Goal: Task Accomplishment & Management: Use online tool/utility

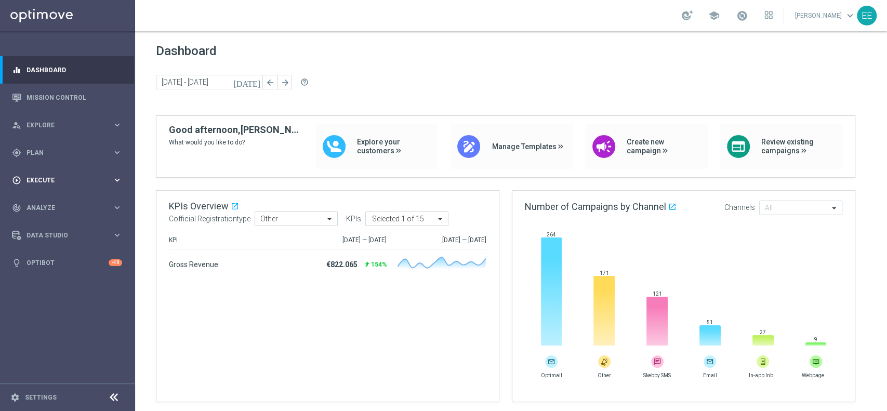
click at [58, 178] on span "Execute" at bounding box center [70, 180] width 86 height 6
click at [54, 157] on div "gps_fixed Plan keyboard_arrow_right" at bounding box center [67, 153] width 134 height 28
click at [52, 173] on link "Target Groups" at bounding box center [67, 174] width 81 height 8
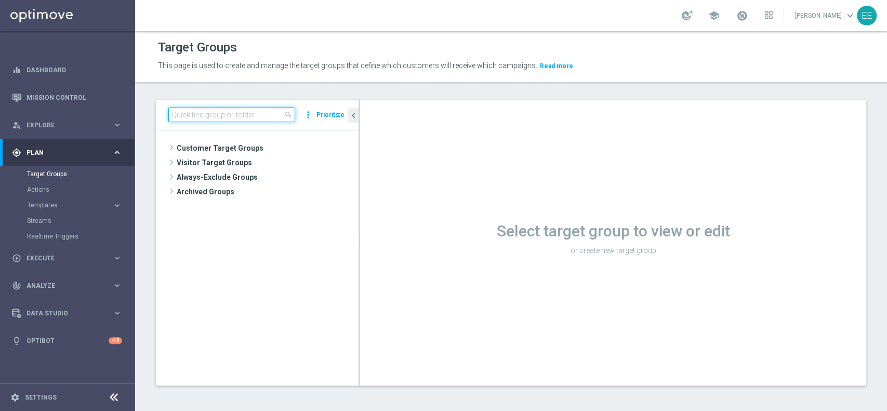
click at [227, 114] on input at bounding box center [231, 115] width 127 height 15
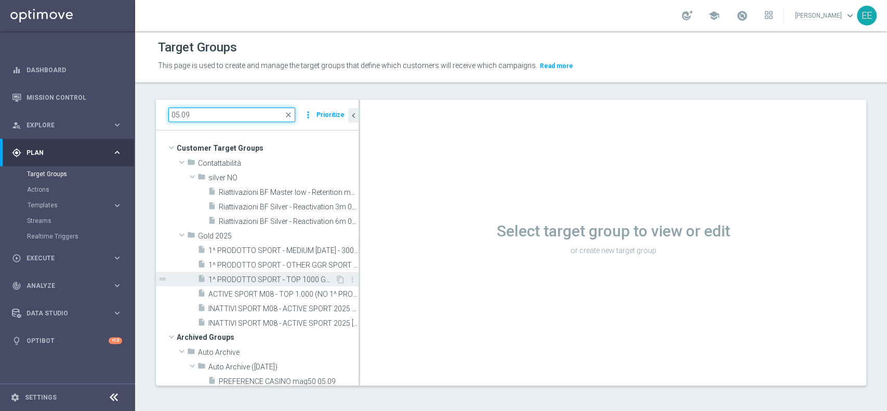
type input "05.09"
click at [243, 276] on span "1^ PRODOTTO SPORT - TOP 1000 GGR SPORT M08 - CONTATTABILI E NON 05.09" at bounding box center [271, 279] width 127 height 9
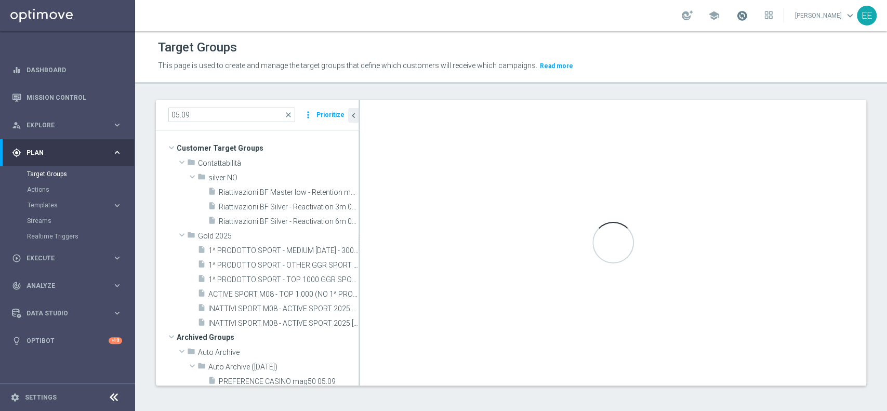
click at [748, 16] on span at bounding box center [741, 15] width 11 height 11
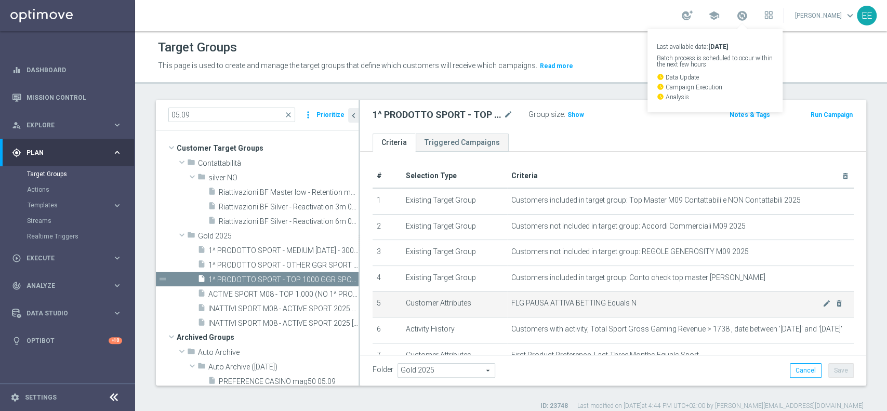
scroll to position [75, 0]
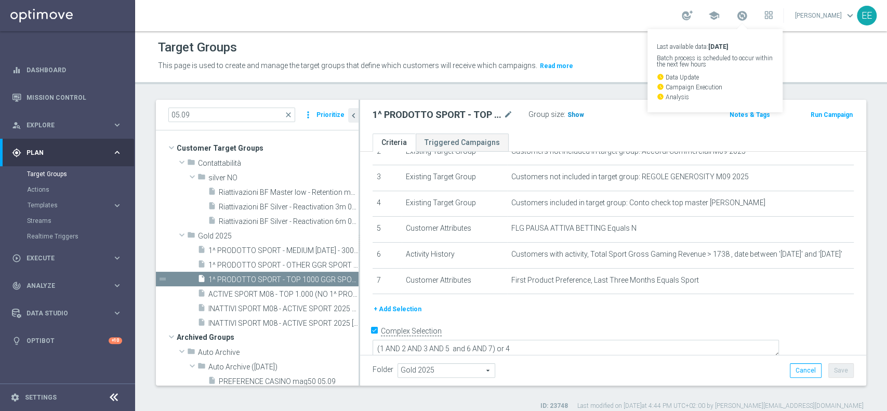
click at [568, 116] on span "Show" at bounding box center [575, 114] width 17 height 7
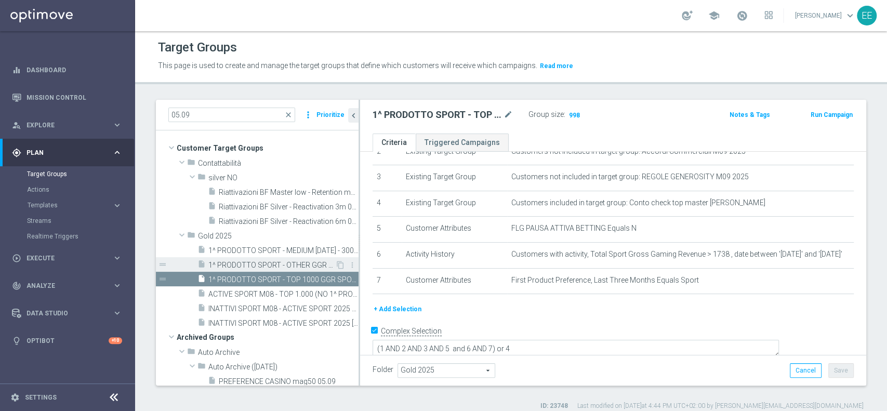
click at [242, 264] on span "1^ PRODOTTO SPORT - OTHER GGR SPORT M08 > 50 EURO - CONTATTABILI E NON 05.09" at bounding box center [271, 265] width 127 height 9
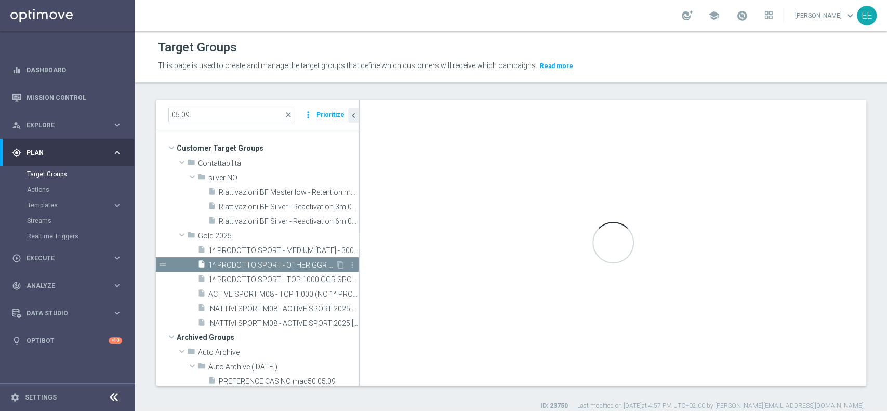
type textarea "(1 AND 2 AND 3 AND 5 and 6 AND 7 AND 8) or 4"
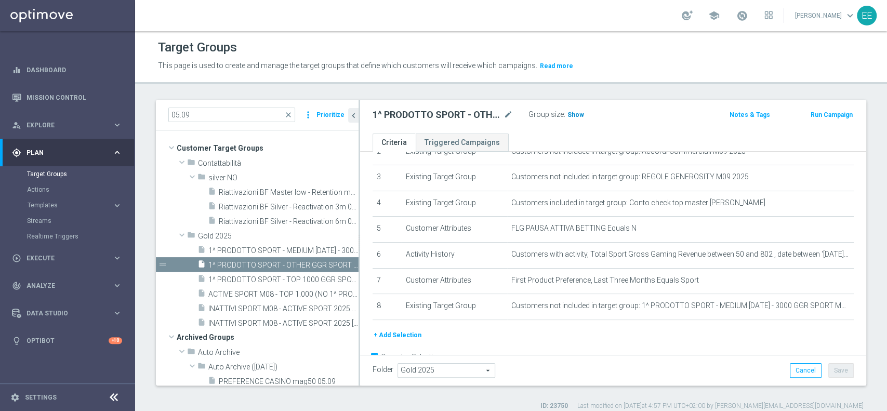
click at [578, 114] on span "Show" at bounding box center [575, 114] width 17 height 7
click at [285, 248] on span "1^ PRODOTTO SPORT - MEDIUM 1001 - 3000 GGR SPORT M08 - CONTATTABILI E NON 05.09" at bounding box center [271, 250] width 127 height 9
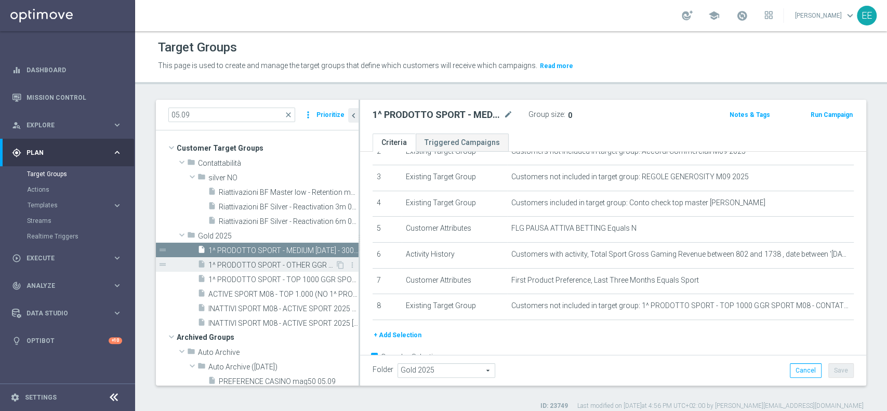
click at [265, 257] on div "insert_drive_file 1^ PRODOTTO SPORT - OTHER GGR SPORT M08 > 50 EURO - CONTATTAB…" at bounding box center [266, 264] width 138 height 15
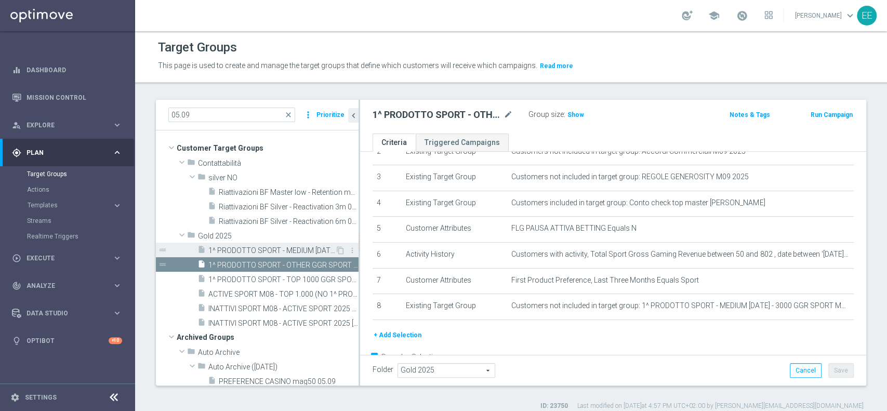
click at [257, 246] on span "1^ PRODOTTO SPORT - MEDIUM 1001 - 3000 GGR SPORT M08 - CONTATTABILI E NON 05.09" at bounding box center [271, 250] width 127 height 9
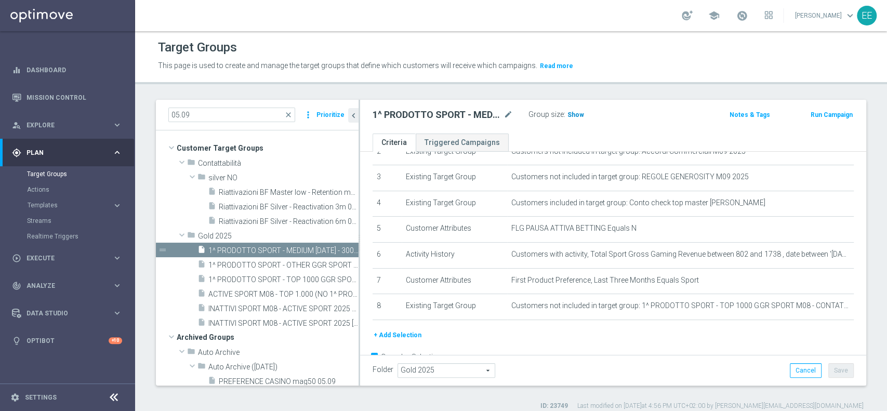
click at [569, 115] on span "Show" at bounding box center [575, 114] width 17 height 7
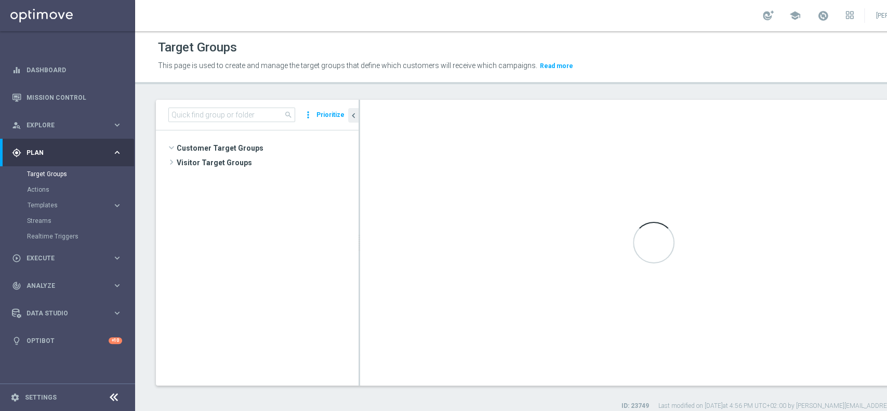
scroll to position [1737, 0]
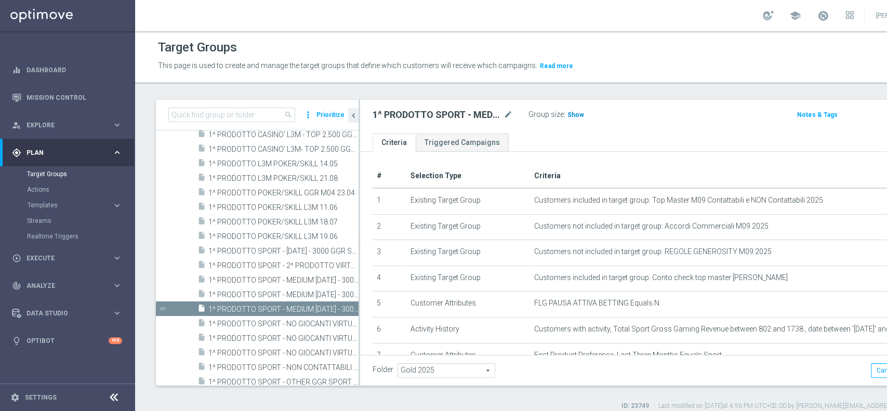
click at [569, 111] on span "Show" at bounding box center [575, 114] width 17 height 7
click at [248, 115] on input at bounding box center [231, 115] width 127 height 15
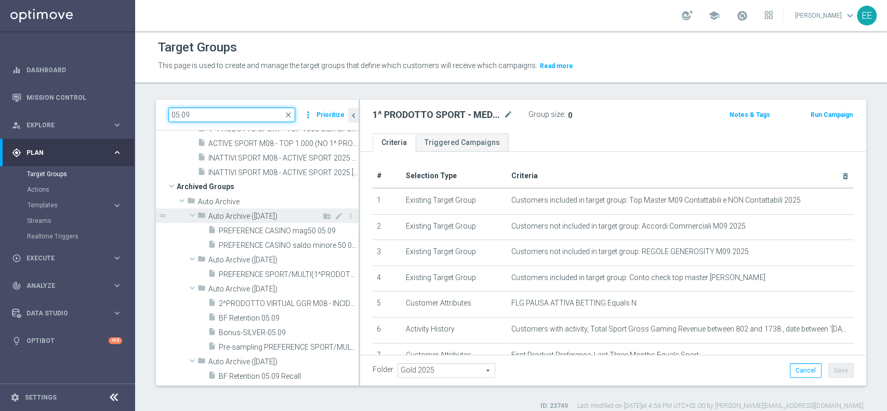
scroll to position [0, 0]
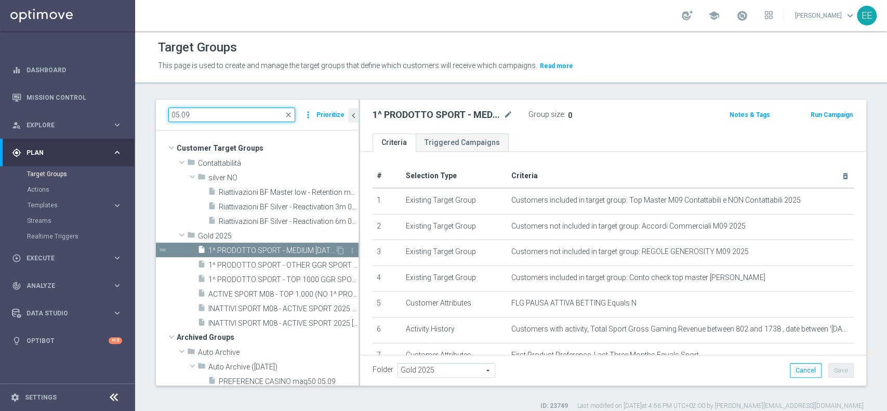
type input "05.09"
click at [286, 247] on span "1^ PRODOTTO SPORT - MEDIUM 1001 - 3000 GGR SPORT M08 - CONTATTABILI E NON 05.09" at bounding box center [271, 250] width 127 height 9
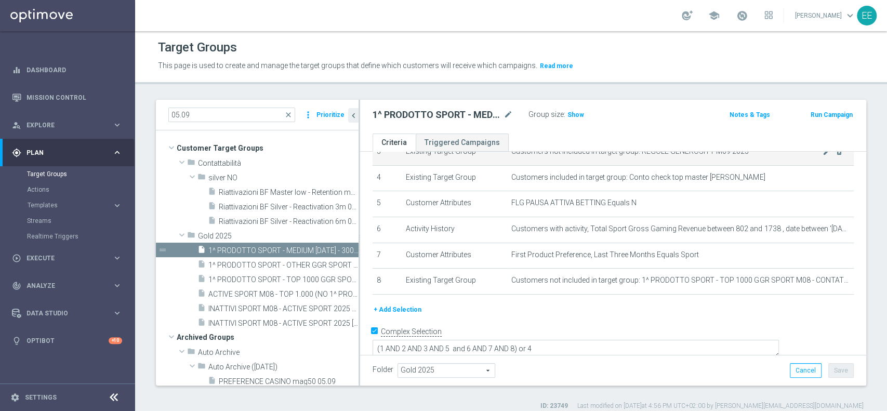
scroll to position [101, 0]
click at [281, 265] on span "1^ PRODOTTO SPORT - OTHER GGR SPORT M08 > 50 EURO - CONTATTABILI E NON 05.09" at bounding box center [271, 265] width 127 height 9
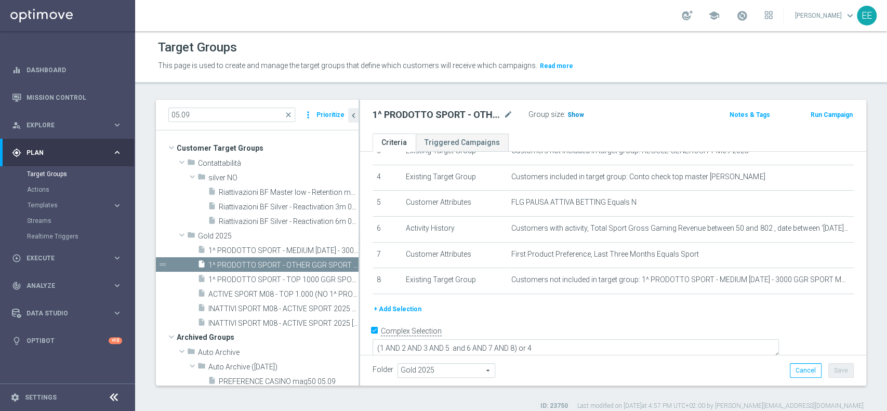
click at [569, 114] on span "Show" at bounding box center [575, 114] width 17 height 7
click at [263, 277] on span "1^ PRODOTTO SPORT - TOP 1000 GGR SPORT M08 - CONTATTABILI E NON 05.09" at bounding box center [271, 279] width 127 height 9
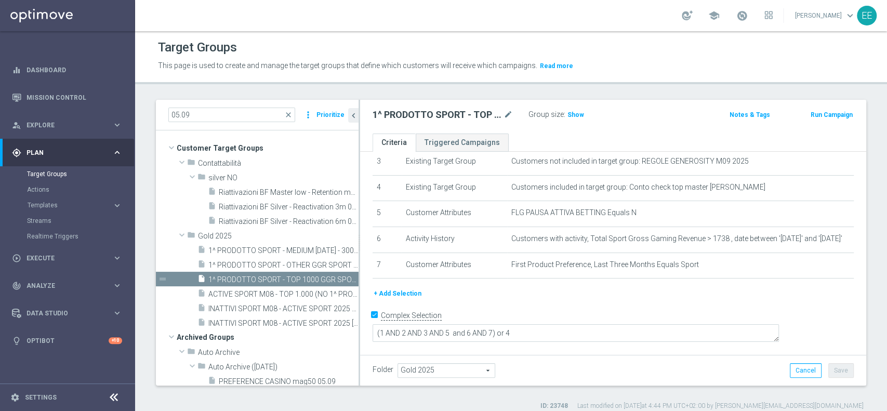
scroll to position [75, 0]
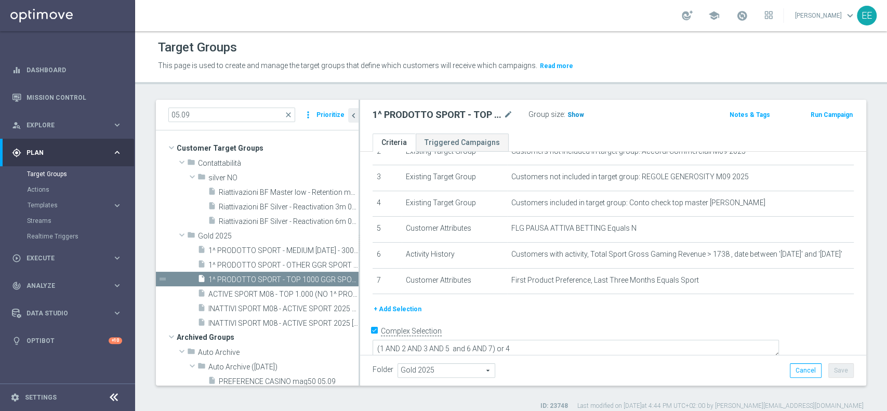
click at [573, 111] on span "Show" at bounding box center [575, 114] width 17 height 7
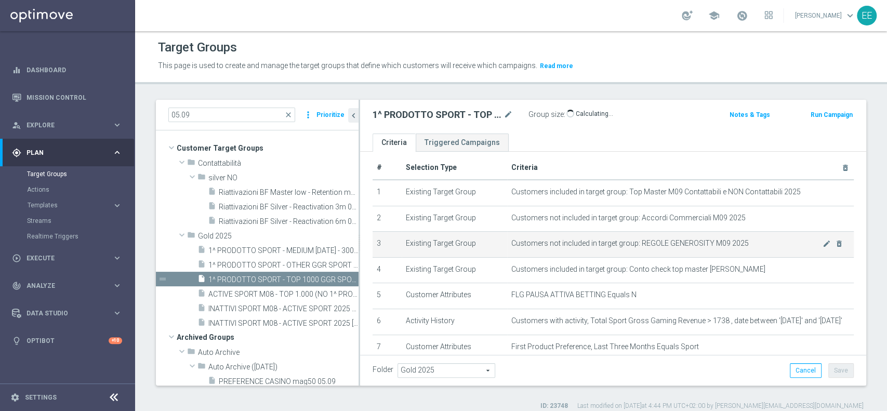
scroll to position [0, 0]
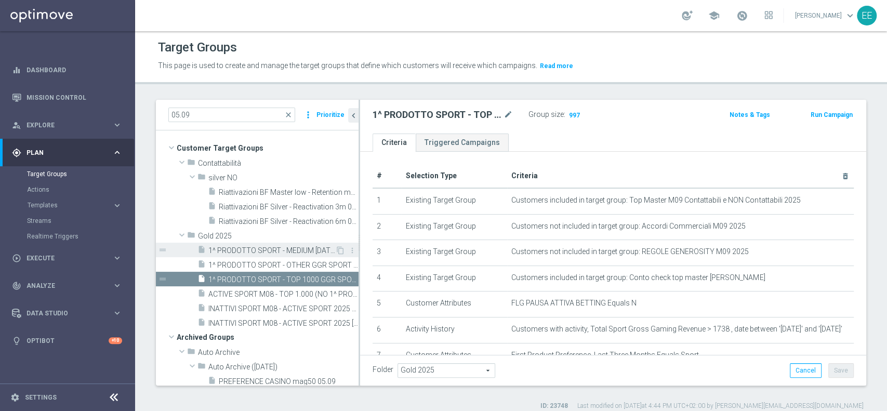
click at [269, 248] on span "1^ PRODOTTO SPORT - MEDIUM 1001 - 3000 GGR SPORT M08 - CONTATTABILI E NON 05.09" at bounding box center [271, 250] width 127 height 9
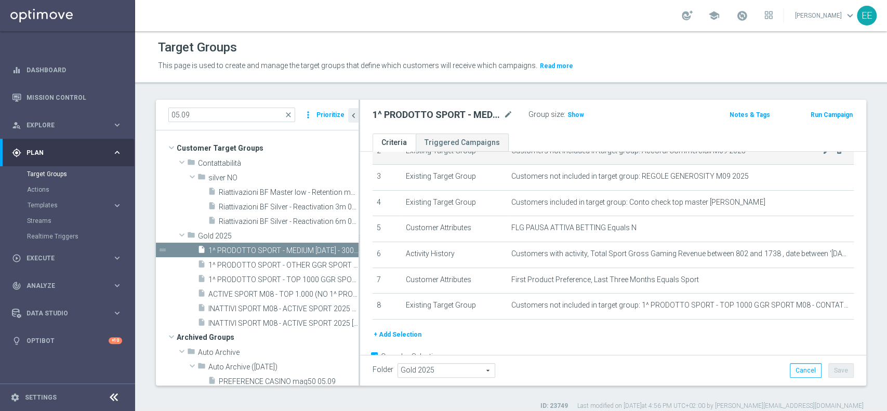
scroll to position [78, 0]
click at [572, 116] on span "Show" at bounding box center [575, 114] width 17 height 7
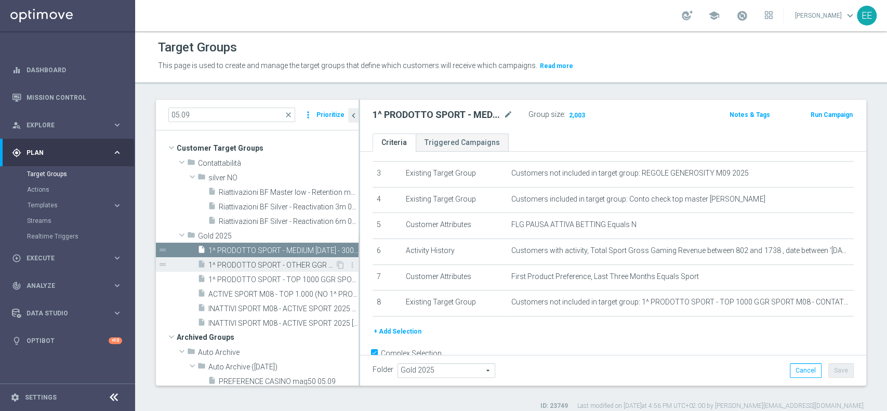
click at [242, 261] on span "1^ PRODOTTO SPORT - OTHER GGR SPORT M08 > 50 EURO - CONTATTABILI E NON 05.09" at bounding box center [271, 265] width 127 height 9
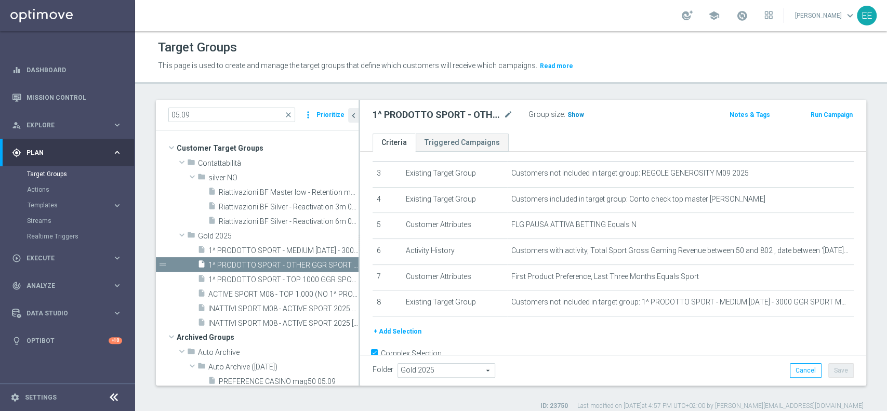
click at [574, 111] on span "Show" at bounding box center [575, 114] width 17 height 7
click at [284, 281] on span "1^ PRODOTTO SPORT - TOP 1000 GGR SPORT M08 - CONTATTABILI E NON 05.09" at bounding box center [271, 279] width 127 height 9
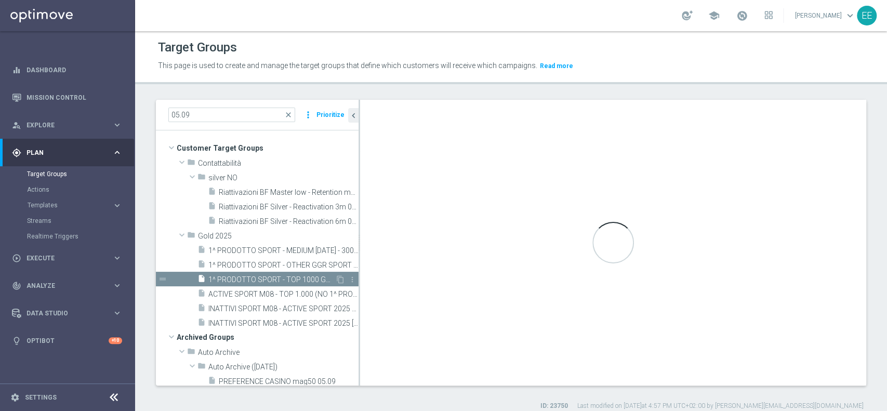
type textarea "(1 AND 2 AND 3 AND 5 and 6 AND 7) or 4"
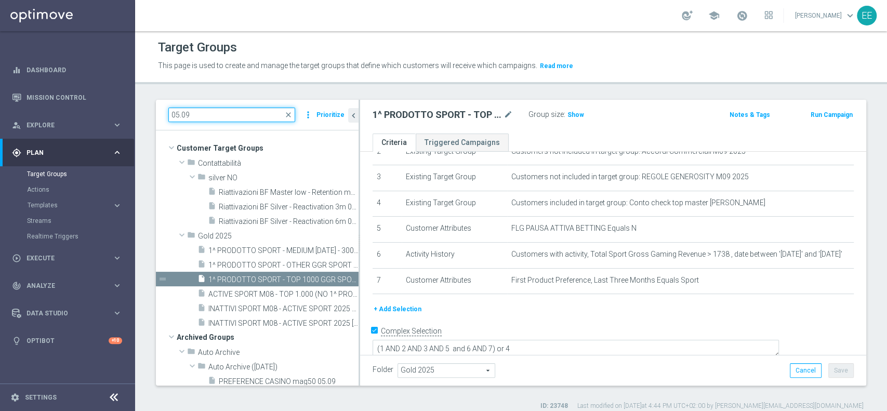
click at [214, 116] on input "05.09" at bounding box center [231, 115] width 127 height 15
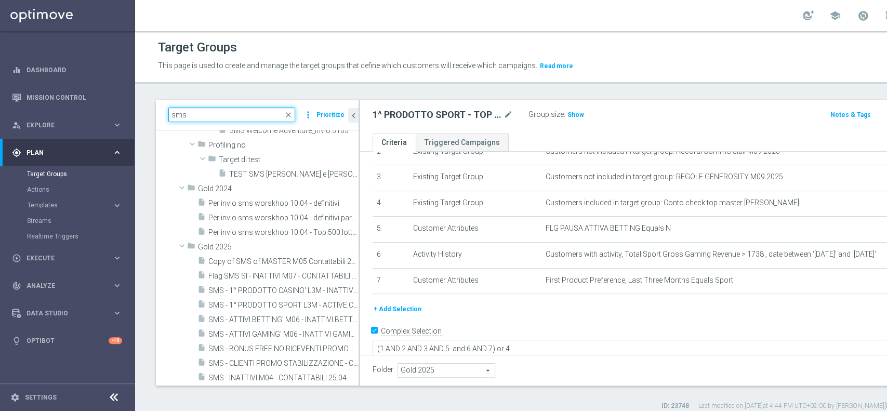
scroll to position [208, 0]
type input "sms"
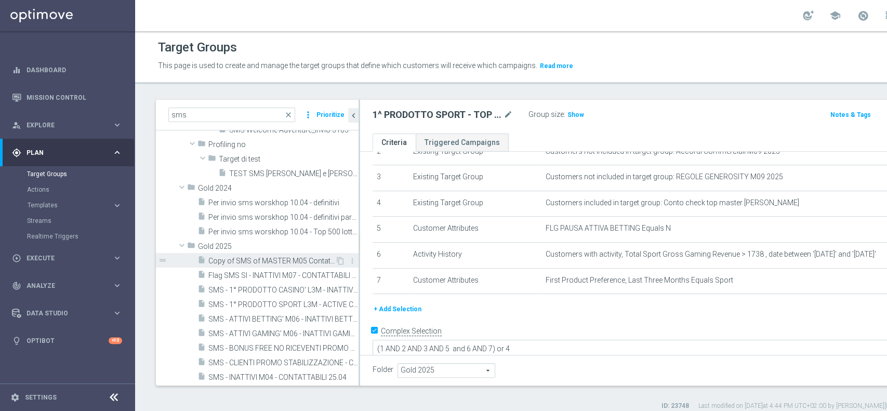
click at [271, 257] on span "Copy of SMS of MASTER M05 Contattabili 2025" at bounding box center [271, 261] width 127 height 9
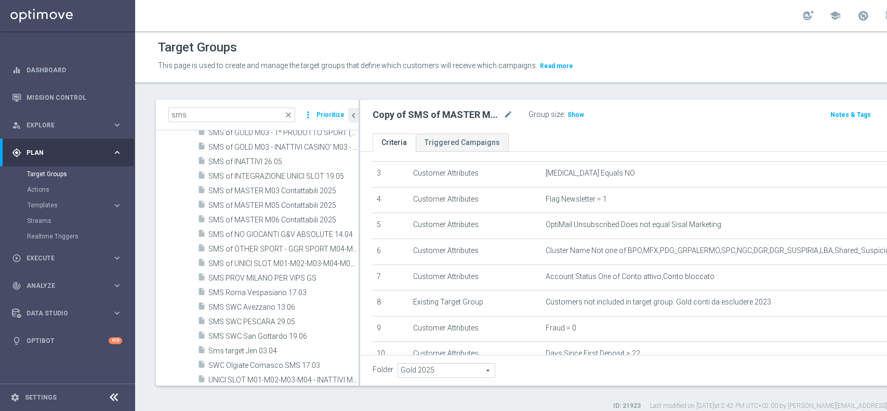
scroll to position [593, 0]
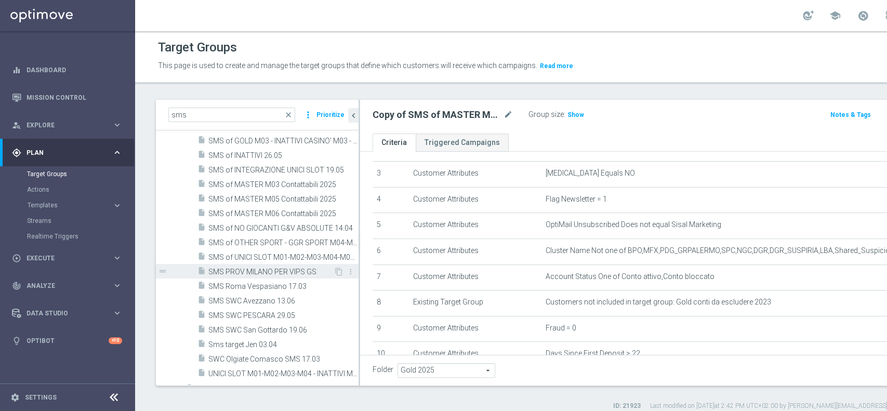
click at [289, 270] on span "SMS PROV MILANO PER VIPS GS" at bounding box center [270, 272] width 125 height 9
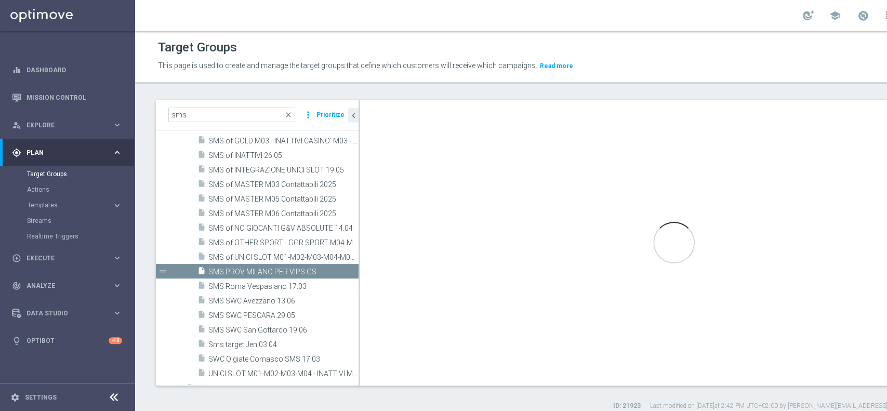
type textarea "(1 and 2 and 3 and 4 and 5 and 6 and 7 and 8 and 9 and 10 )"
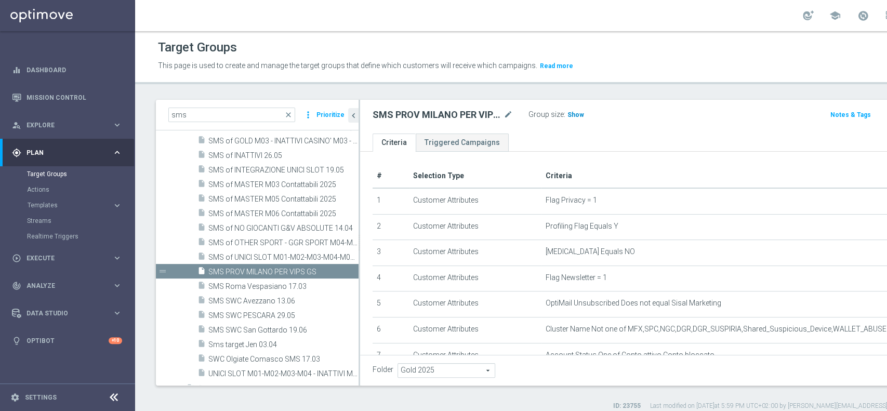
click at [574, 114] on span "Show" at bounding box center [575, 114] width 17 height 7
click at [574, 114] on span "1,370" at bounding box center [577, 116] width 18 height 10
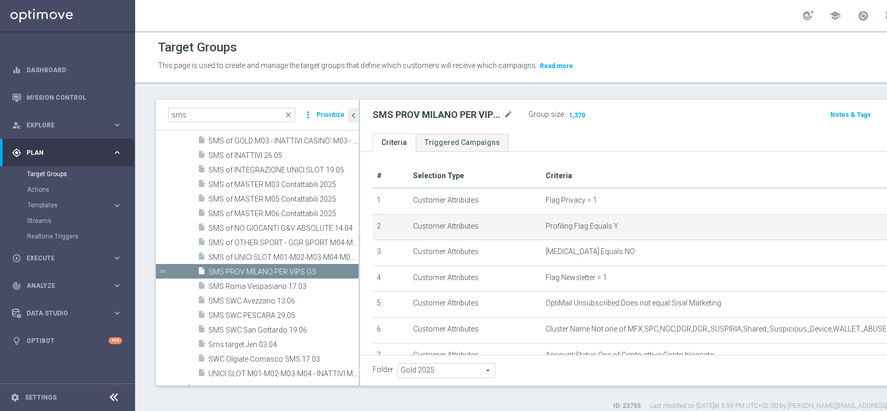
scroll to position [169, 0]
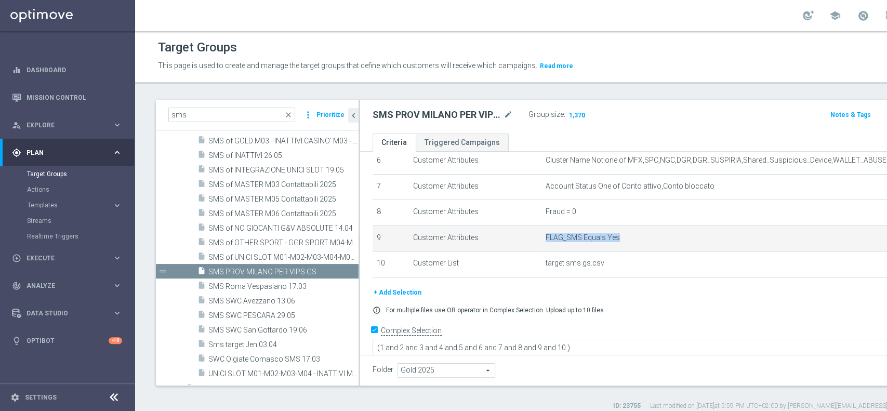
drag, startPoint x: 505, startPoint y: 239, endPoint x: 582, endPoint y: 236, distance: 76.9
click at [582, 236] on span "FLAG_SMS Equals Yes" at bounding box center [741, 237] width 391 height 9
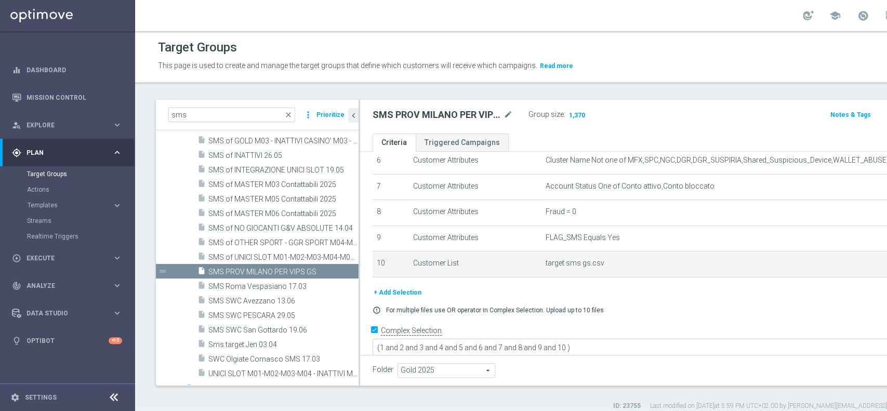
click at [594, 255] on td "target sms gs.csv delete_forever" at bounding box center [758, 264] width 434 height 26
drag, startPoint x: 502, startPoint y: 267, endPoint x: 565, endPoint y: 271, distance: 63.0
click at [565, 271] on td "target sms gs.csv delete_forever" at bounding box center [758, 264] width 434 height 26
click at [565, 269] on td "target sms gs.csv delete_forever" at bounding box center [758, 264] width 434 height 26
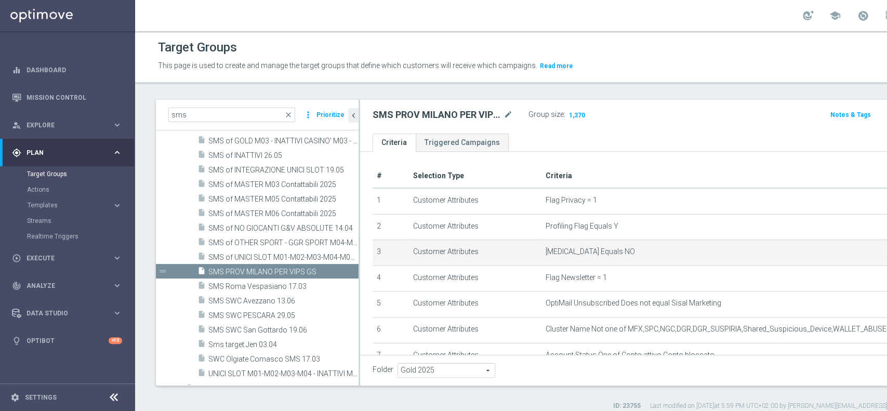
scroll to position [45, 0]
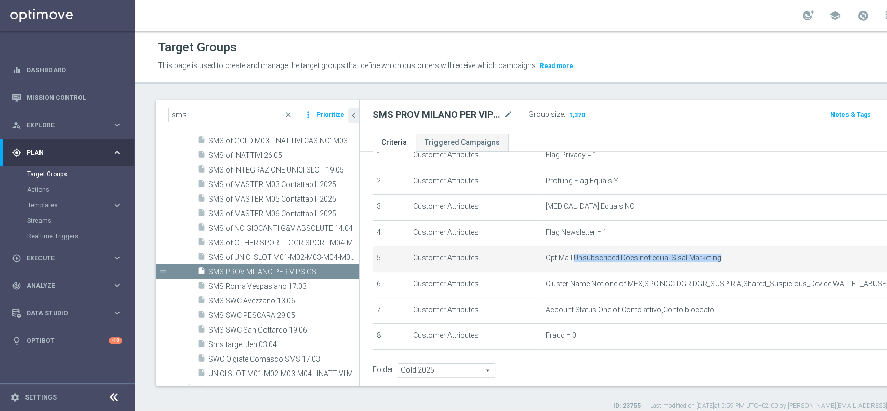
drag, startPoint x: 533, startPoint y: 258, endPoint x: 686, endPoint y: 256, distance: 152.8
click at [686, 256] on span "OptiMail Unsubscribed Does not equal Sisal Marketing" at bounding box center [741, 258] width 391 height 9
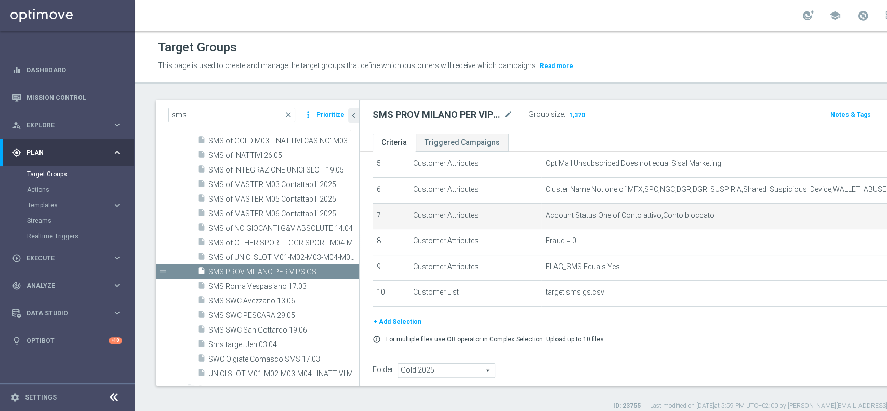
scroll to position [141, 0]
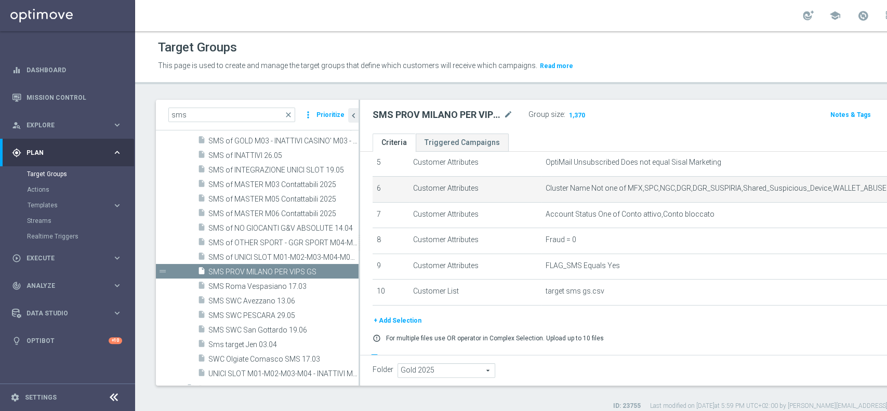
click at [689, 190] on span "Cluster Name Not one of MFX,SPC,NGC,DGR,DGR_SUSPIRIA,Shared_Suspicious_Device,W…" at bounding box center [741, 188] width 391 height 9
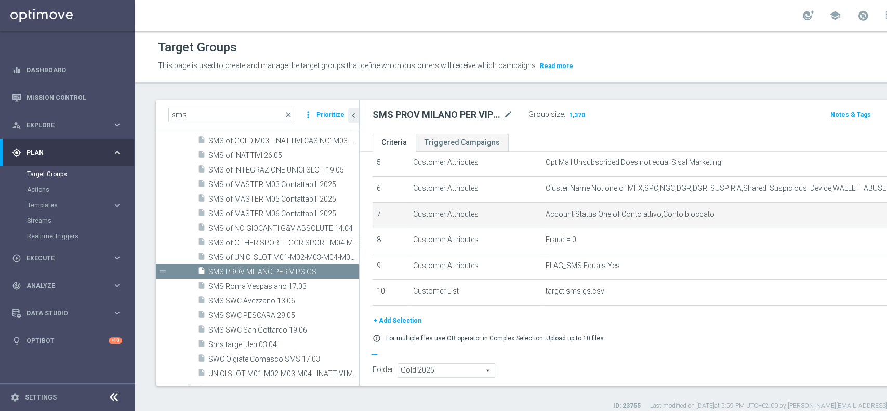
click at [636, 214] on span "Account Status One of Conto attivo,Conto bloccato" at bounding box center [741, 214] width 391 height 9
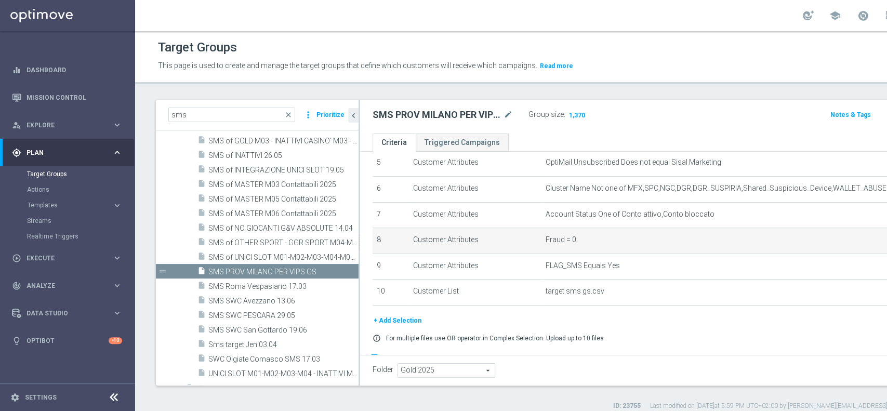
click at [546, 239] on span "Fraud = 0" at bounding box center [741, 239] width 391 height 9
click at [590, 238] on span "Fraud = 0" at bounding box center [741, 239] width 391 height 9
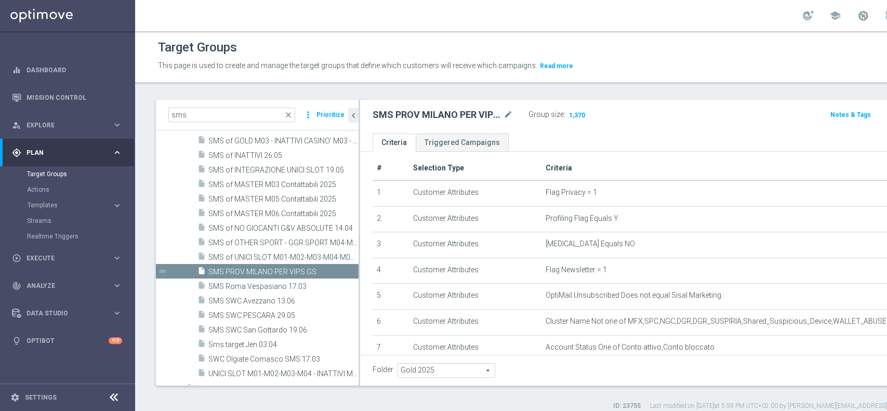
scroll to position [0, 0]
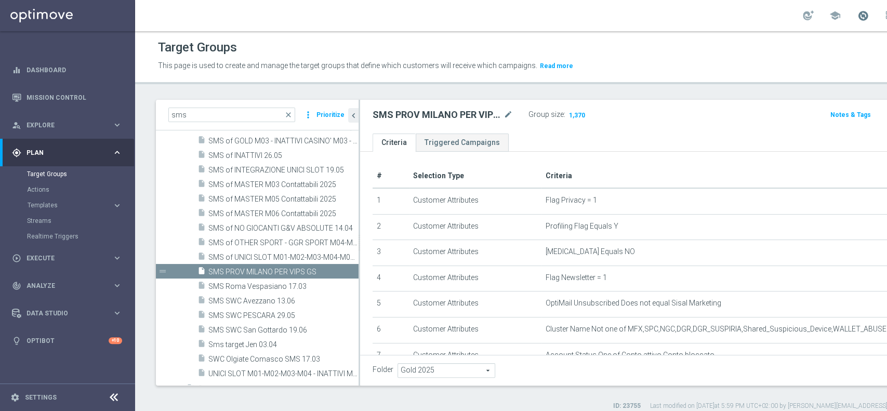
click at [857, 19] on span at bounding box center [862, 15] width 11 height 11
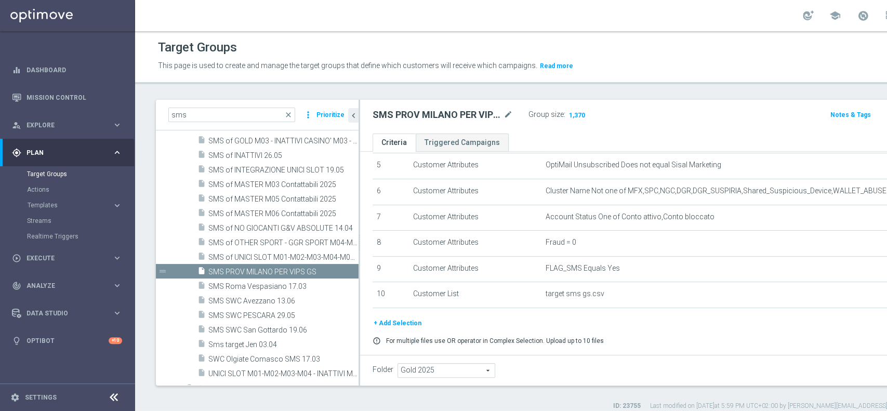
scroll to position [139, 0]
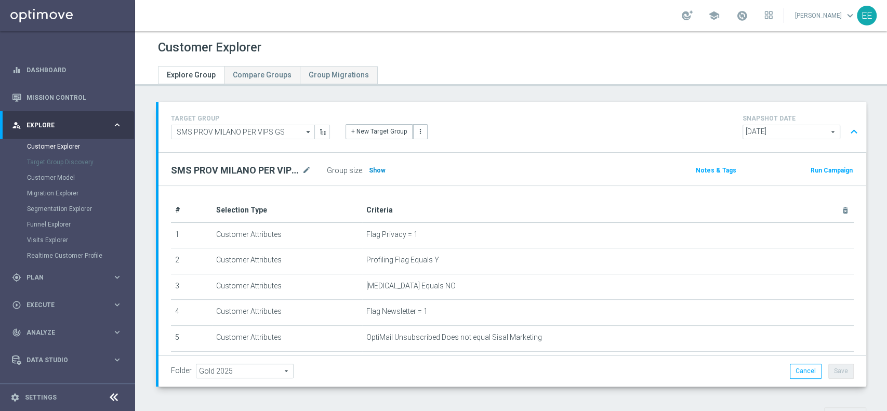
click at [379, 168] on span "Show" at bounding box center [377, 170] width 17 height 7
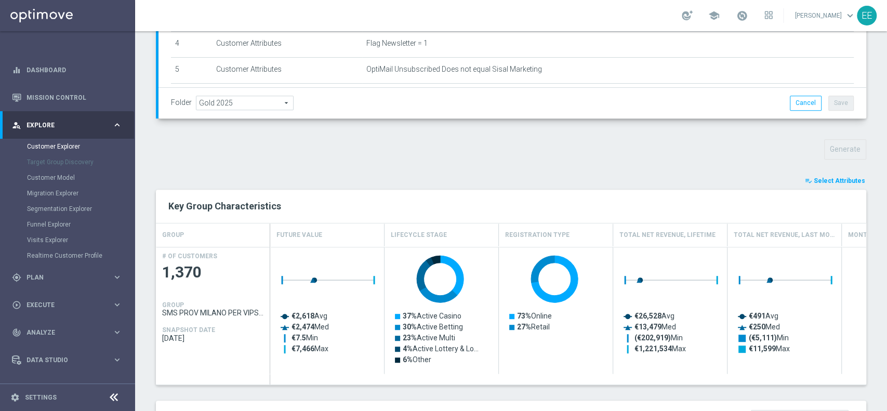
scroll to position [269, 0]
click at [830, 177] on span "Select Attributes" at bounding box center [839, 180] width 51 height 7
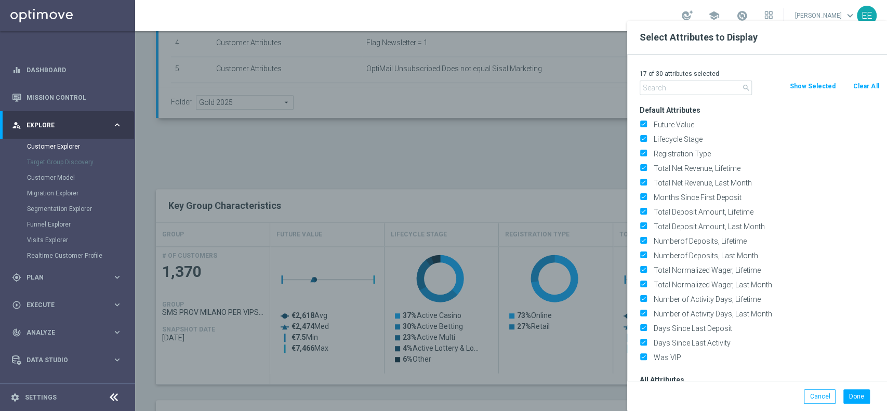
click at [694, 85] on input "text" at bounding box center [696, 88] width 112 height 15
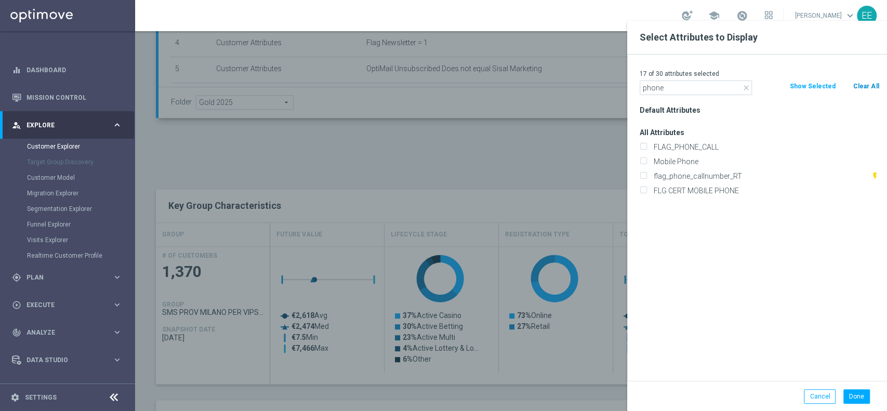
type input "phone"
click at [874, 81] on button "Clear All" at bounding box center [866, 86] width 28 height 11
click at [642, 162] on input "Mobile Phone" at bounding box center [643, 163] width 7 height 7
checkbox input "true"
click at [851, 394] on button "Done" at bounding box center [856, 396] width 27 height 15
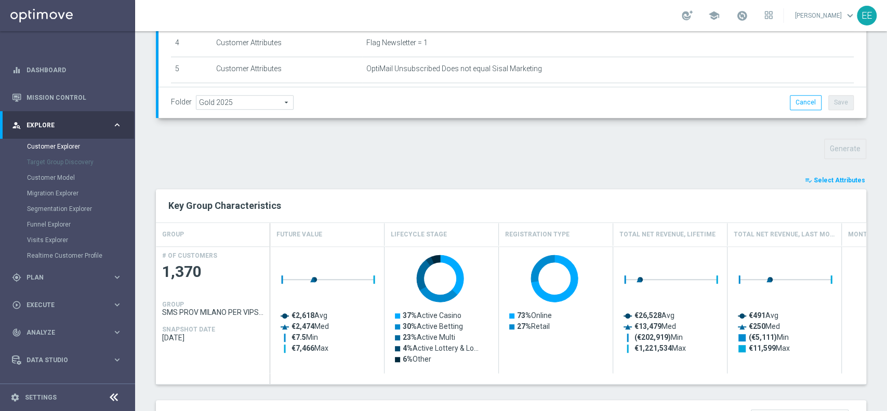
type input "Search"
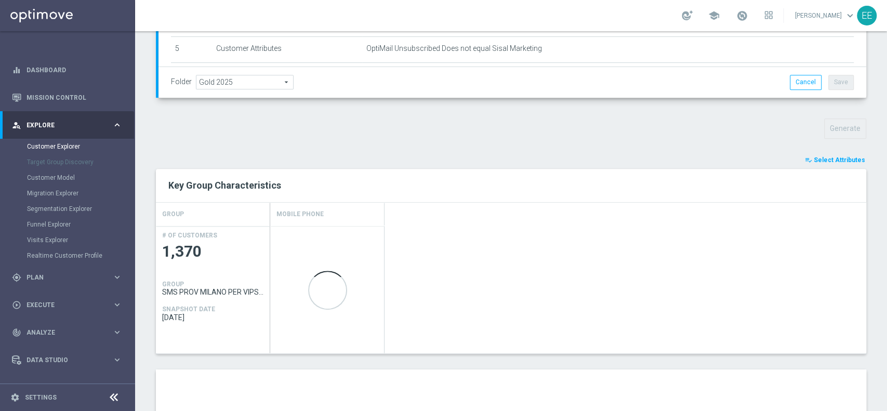
scroll to position [283, 0]
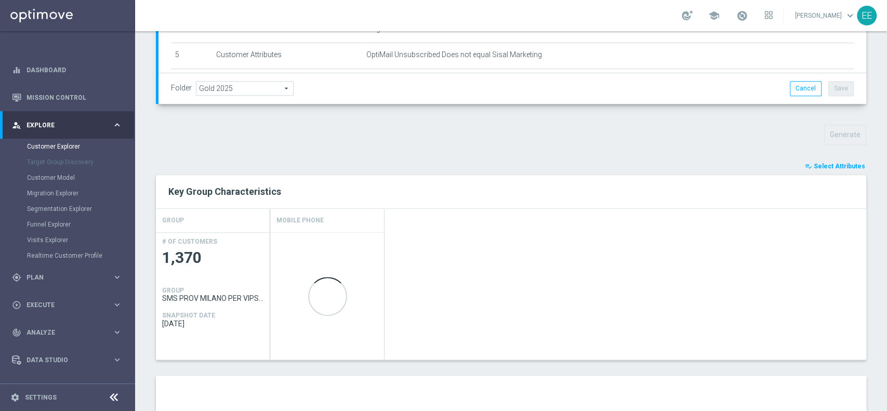
click at [827, 165] on span "Select Attributes" at bounding box center [839, 166] width 51 height 7
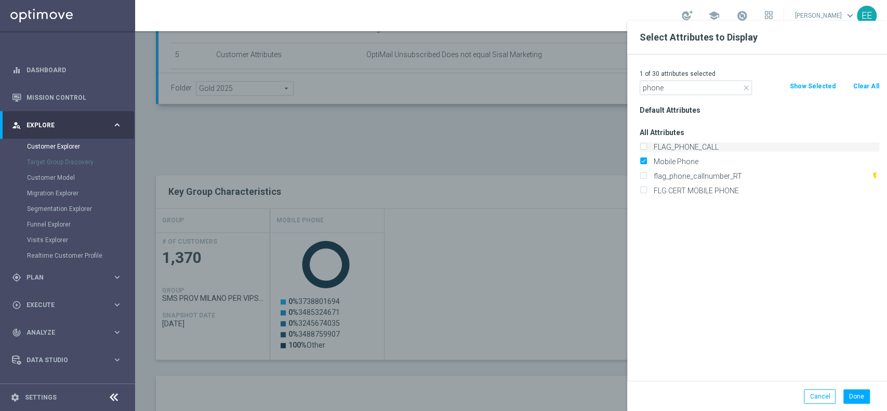
type input "phone"
click at [703, 148] on label "FLAG_PHONE_CALL" at bounding box center [764, 146] width 229 height 9
click at [646, 148] on input "FLAG_PHONE_CALL" at bounding box center [643, 148] width 7 height 7
checkbox input "true"
click at [856, 401] on button "Done" at bounding box center [856, 396] width 27 height 15
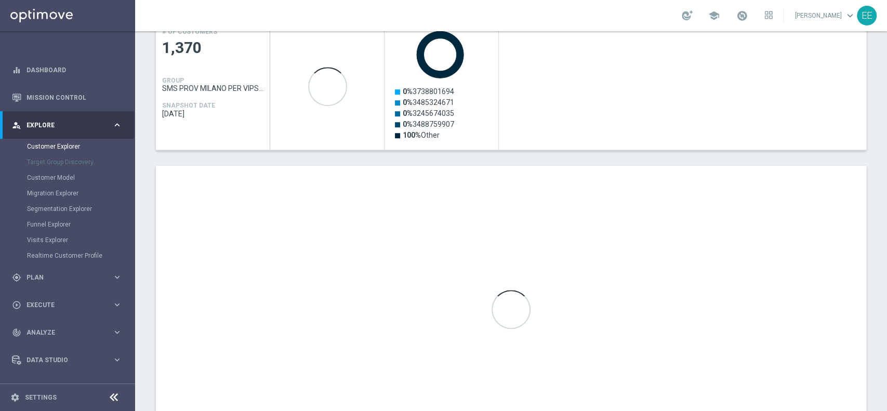
scroll to position [507, 0]
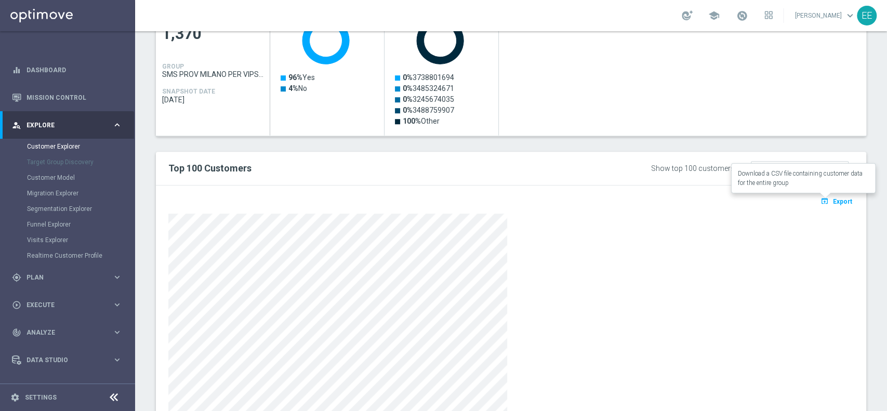
click at [833, 203] on span "Export" at bounding box center [842, 201] width 19 height 7
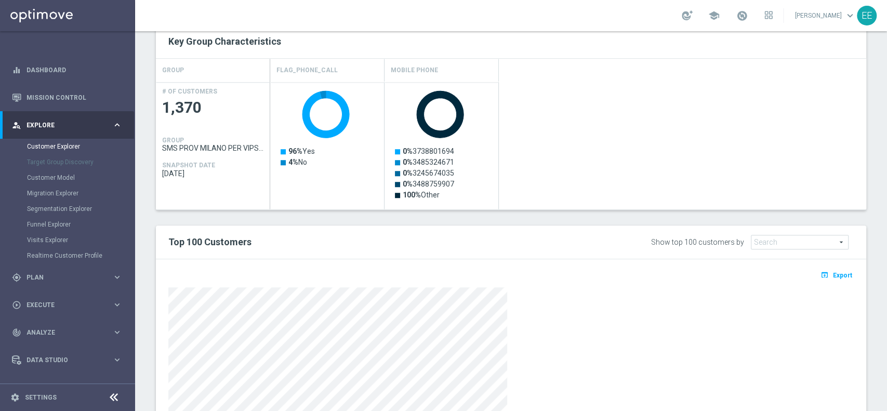
scroll to position [336, 0]
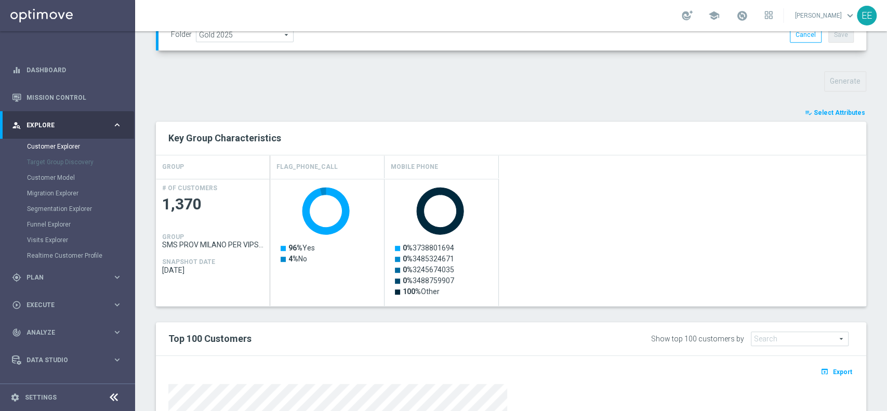
click at [829, 109] on span "Select Attributes" at bounding box center [839, 112] width 51 height 7
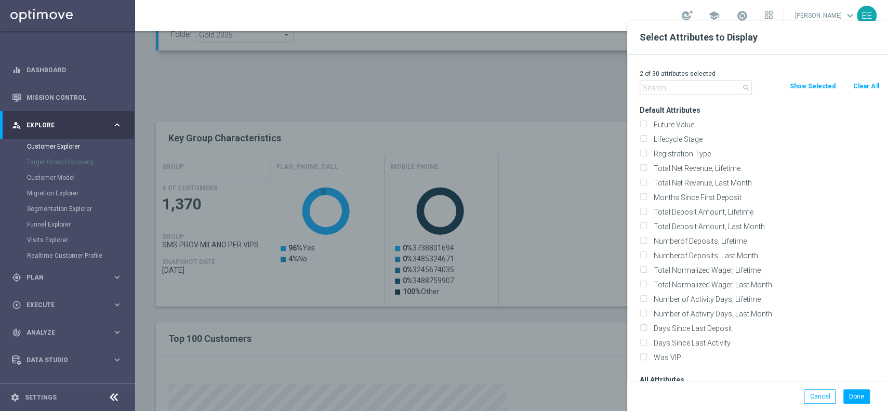
click at [687, 85] on input "text" at bounding box center [696, 88] width 112 height 15
click at [809, 90] on button "Show Selected" at bounding box center [812, 86] width 48 height 11
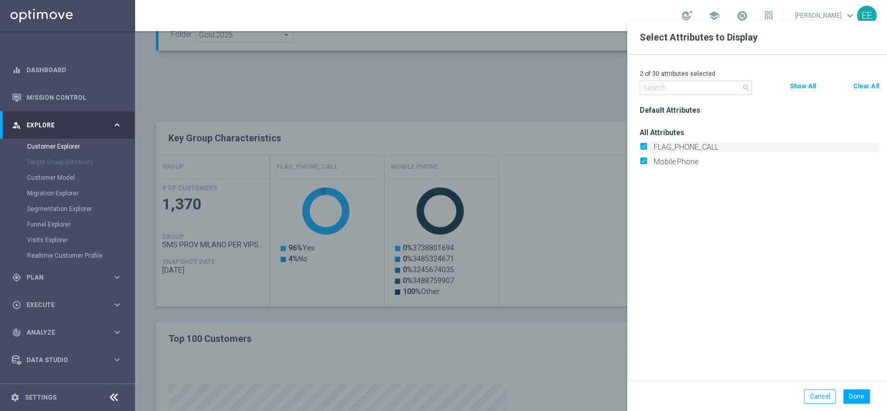
click at [675, 145] on label "FLAG_PHONE_CALL" at bounding box center [764, 146] width 229 height 9
click at [646, 145] on input "FLAG_PHONE_CALL" at bounding box center [643, 148] width 7 height 7
click at [690, 97] on div "1 of 30 attributes selected search Clear All Show All Default Attributes" at bounding box center [757, 218] width 260 height 326
click at [691, 91] on input "text" at bounding box center [696, 88] width 112 height 15
type input "sms"
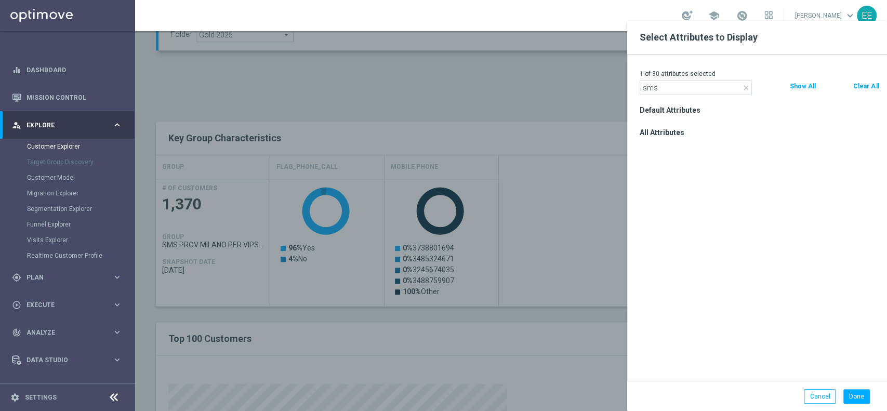
click at [802, 89] on button "Show All" at bounding box center [802, 86] width 28 height 11
click at [684, 150] on label "FLAG_SMS" at bounding box center [760, 146] width 221 height 9
click at [646, 150] on input "FLAG_SMS" at bounding box center [643, 148] width 7 height 7
checkbox input "true"
click at [851, 393] on button "Done" at bounding box center [856, 396] width 27 height 15
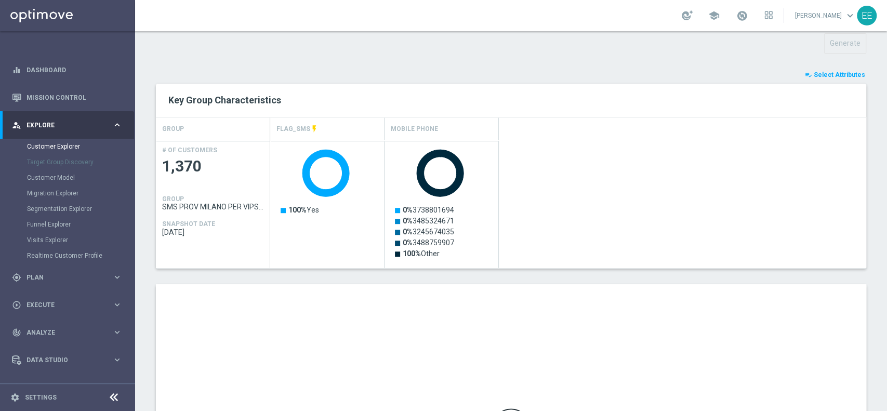
scroll to position [560, 0]
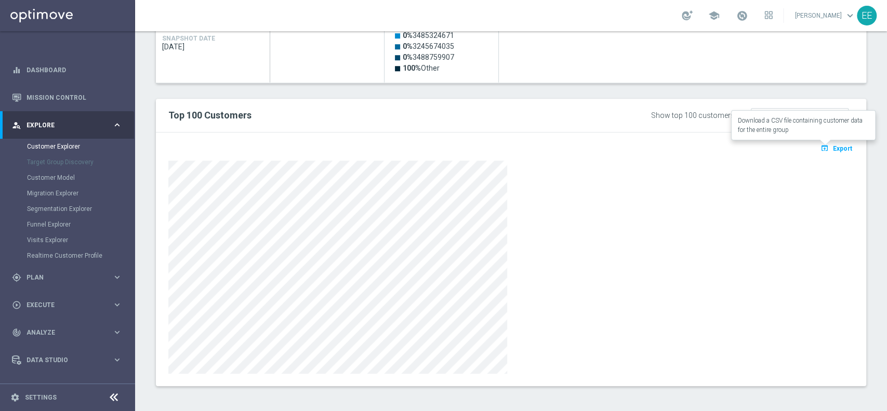
click at [827, 142] on button "open_in_browser Export" at bounding box center [836, 148] width 35 height 14
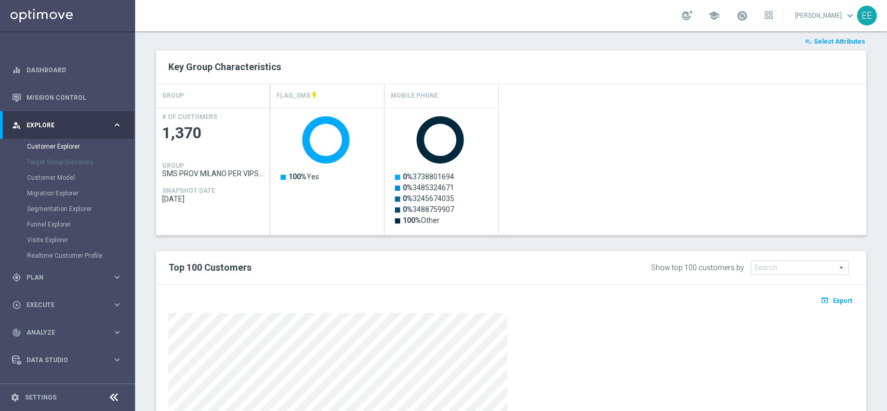
scroll to position [403, 0]
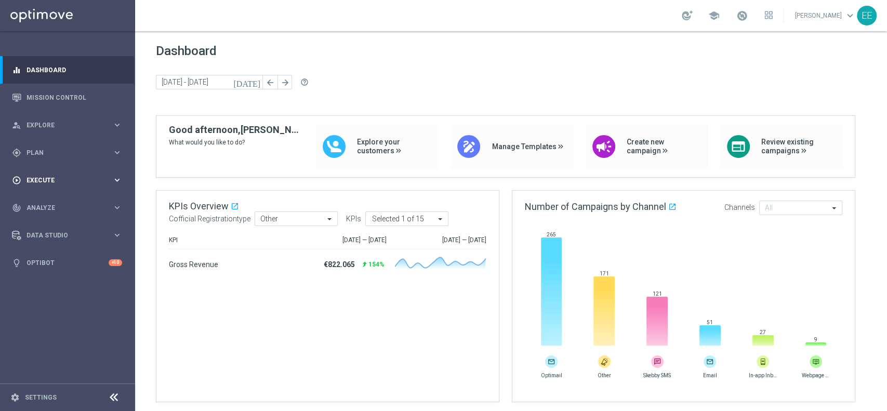
click at [44, 176] on div "play_circle_outline Execute" at bounding box center [62, 180] width 100 height 9
click at [51, 144] on div "gps_fixed Plan keyboard_arrow_right" at bounding box center [67, 153] width 134 height 28
click at [54, 175] on link "Target Groups" at bounding box center [67, 174] width 81 height 8
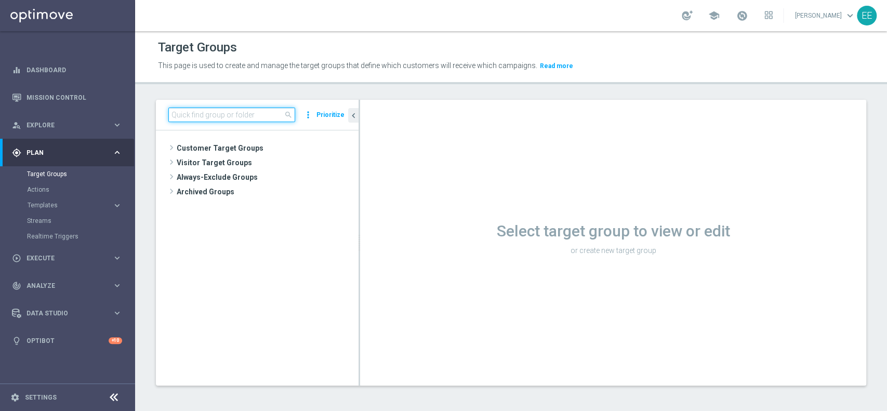
click at [238, 115] on input at bounding box center [231, 115] width 127 height 15
click at [240, 114] on input at bounding box center [231, 115] width 127 height 15
click at [42, 203] on span "Templates" at bounding box center [65, 205] width 74 height 6
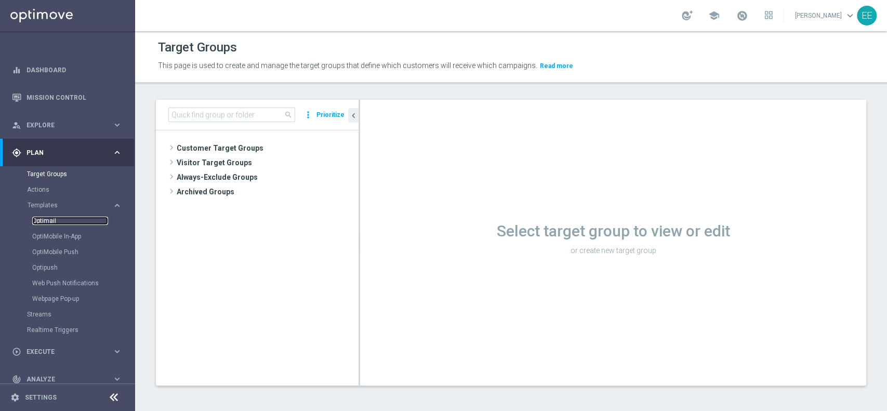
click at [47, 219] on link "Optimail" at bounding box center [70, 221] width 76 height 8
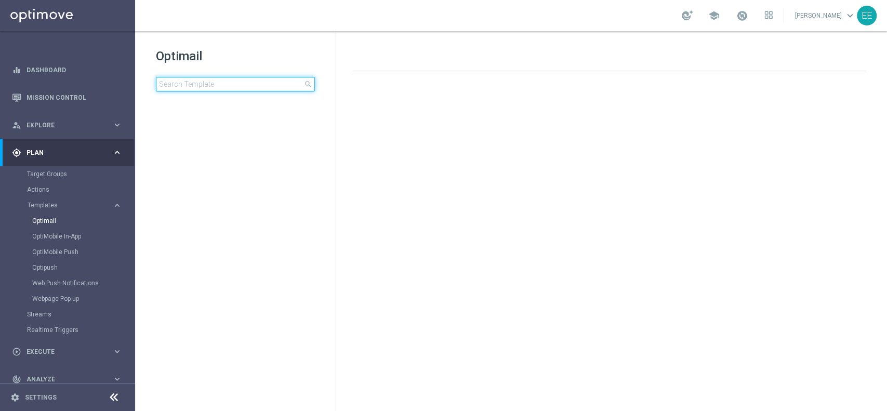
click at [210, 83] on input at bounding box center [235, 84] width 159 height 15
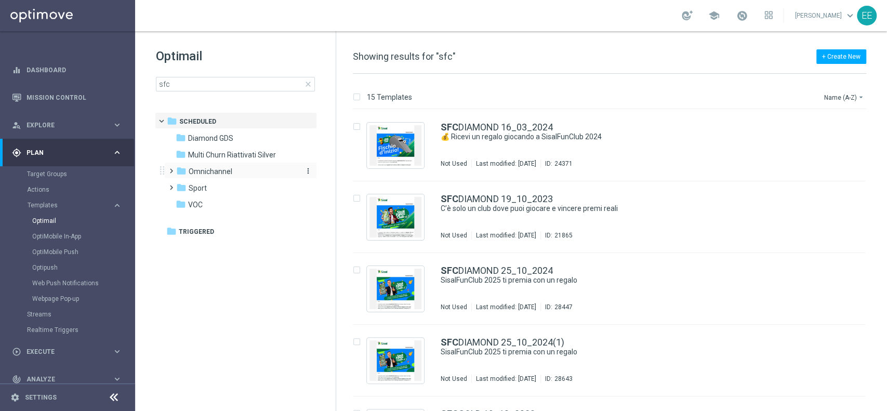
click at [235, 169] on div "folder [GEOGRAPHIC_DATA]" at bounding box center [236, 172] width 120 height 12
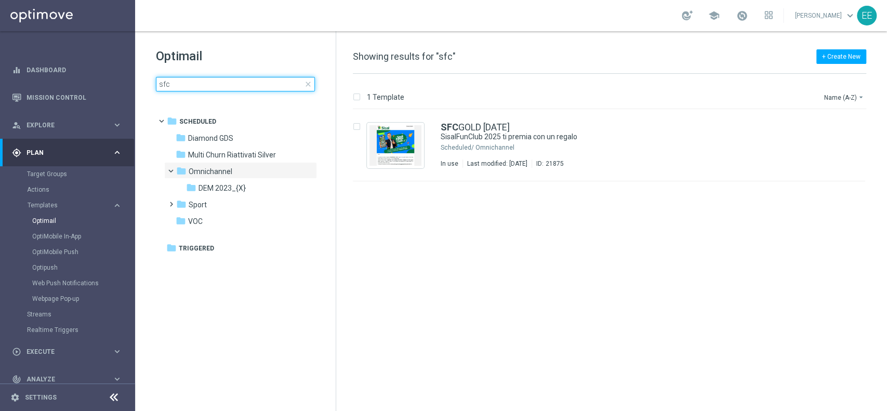
click at [197, 81] on input "sfc" at bounding box center [235, 84] width 159 height 15
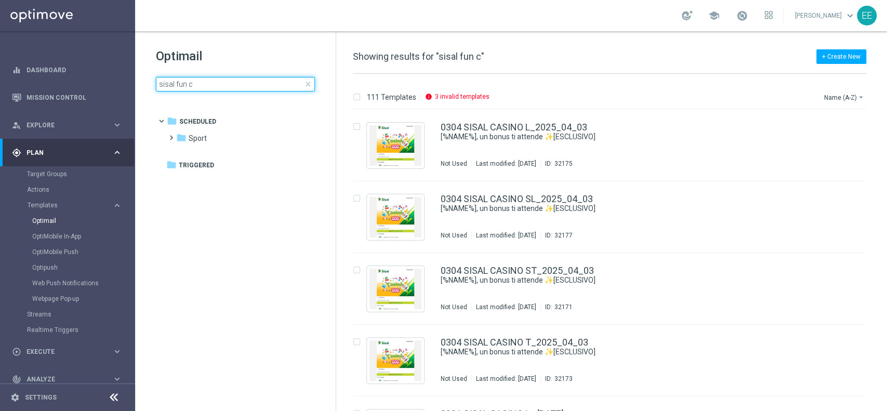
type input "sisal fun cl"
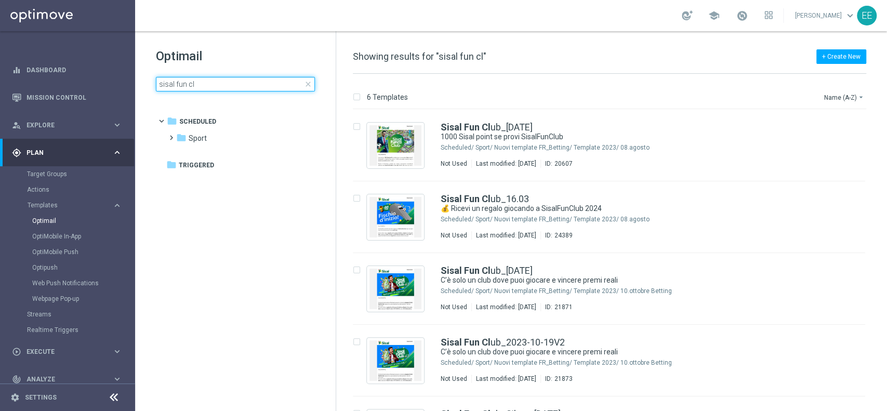
drag, startPoint x: 225, startPoint y: 82, endPoint x: 154, endPoint y: 90, distance: 71.7
click at [154, 90] on div "Optimail sisal fun cl close folder 1 Folder folder Scheduled more_vert folder S…" at bounding box center [235, 95] width 201 height 129
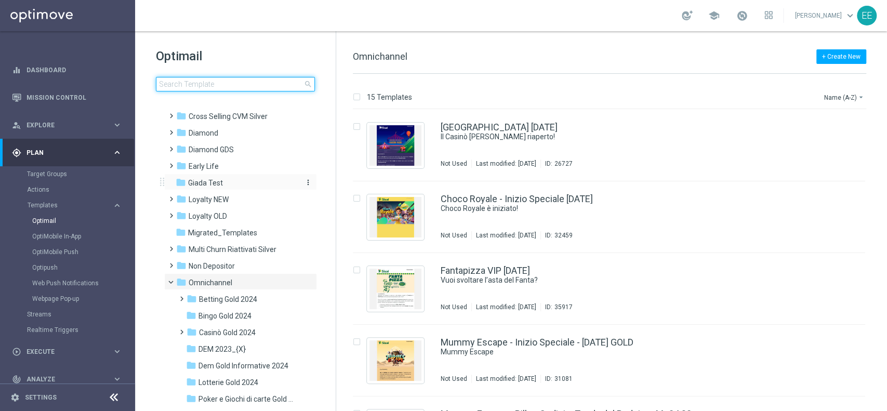
scroll to position [115, 0]
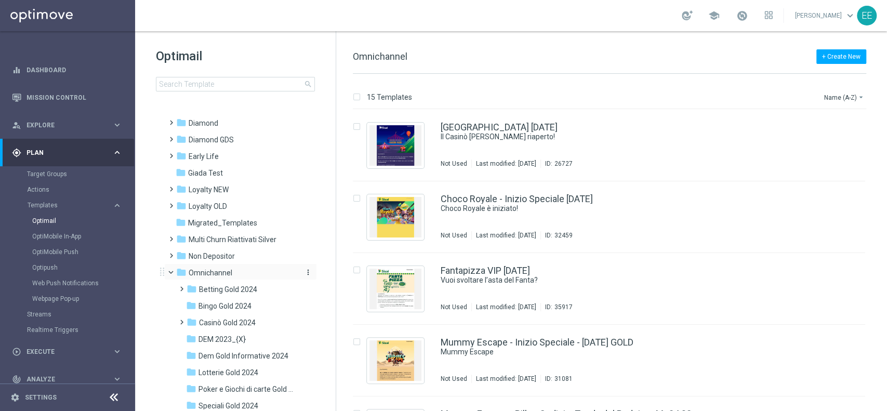
click at [223, 269] on span "Omnichannel" at bounding box center [211, 272] width 44 height 9
click at [222, 339] on span "DEM 2023_{X}" at bounding box center [221, 339] width 47 height 9
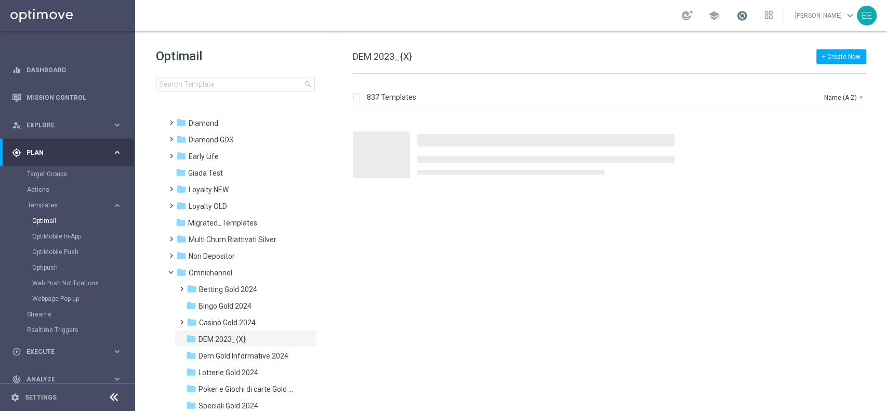
click at [746, 17] on span at bounding box center [741, 15] width 11 height 11
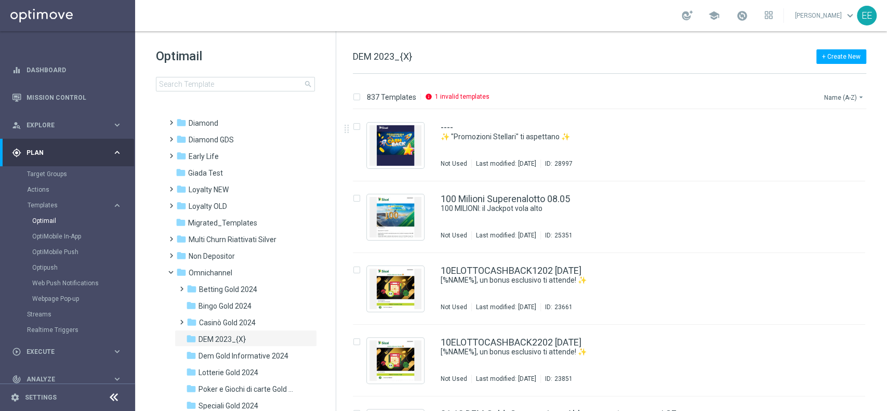
click at [841, 94] on button "Name (A-Z) arrow_drop_down" at bounding box center [844, 97] width 43 height 12
click at [836, 145] on span "Date Modified (Newest)" at bounding box center [826, 143] width 70 height 7
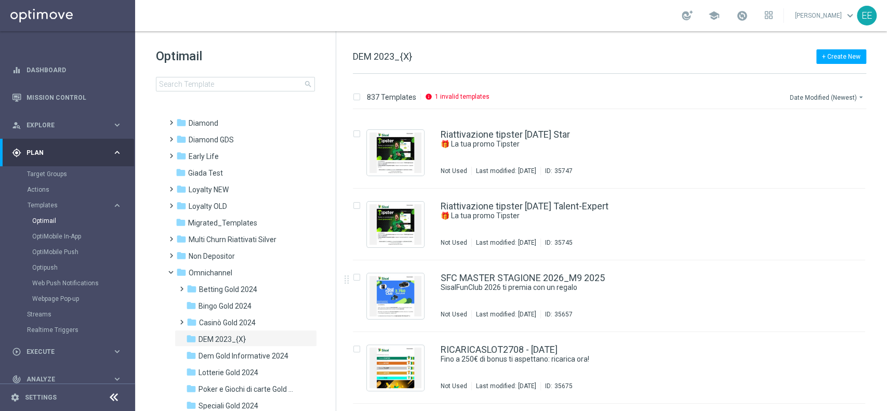
scroll to position [862, 0]
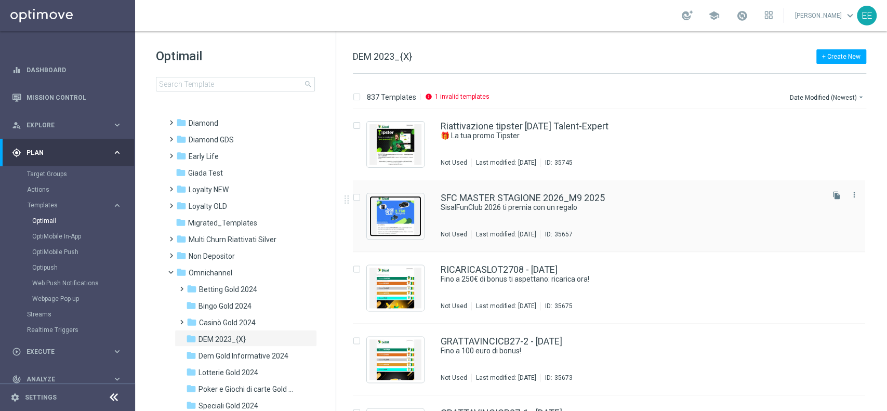
click at [401, 211] on img "Press SPACE to select this row." at bounding box center [395, 216] width 52 height 41
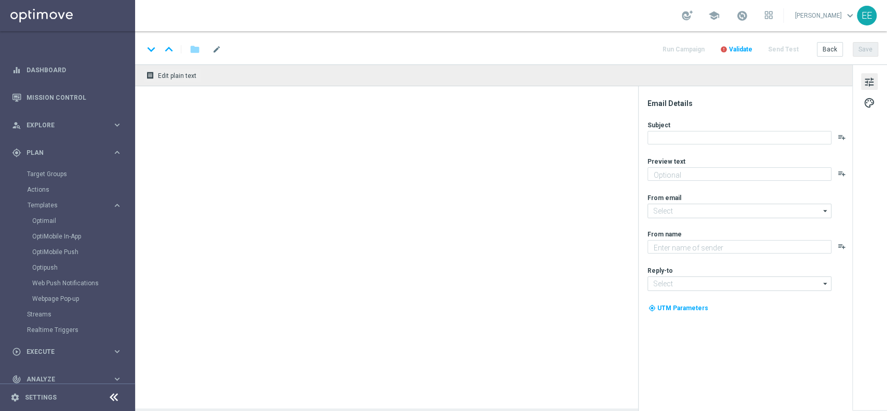
type textarea "La nuova stagione è iniziata!"
type textarea "Sisal"
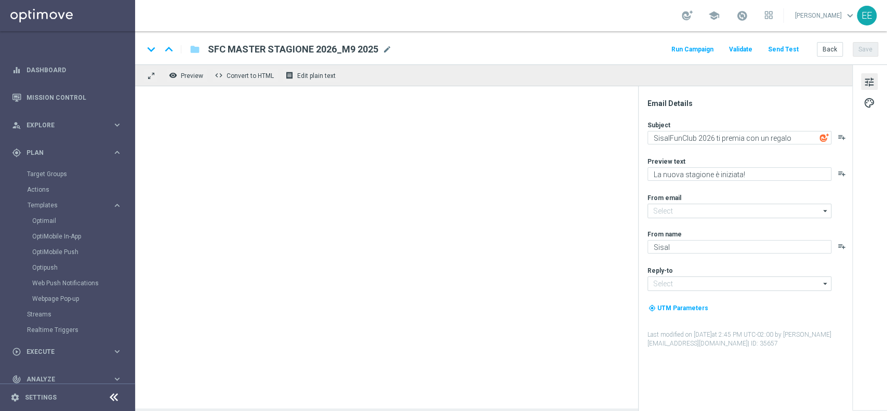
type input "[EMAIL_ADDRESS][DOMAIN_NAME]"
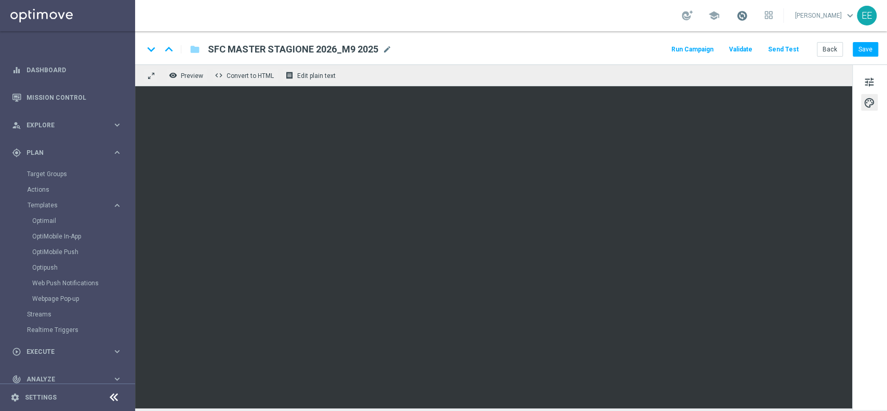
click at [748, 17] on span at bounding box center [741, 15] width 11 height 11
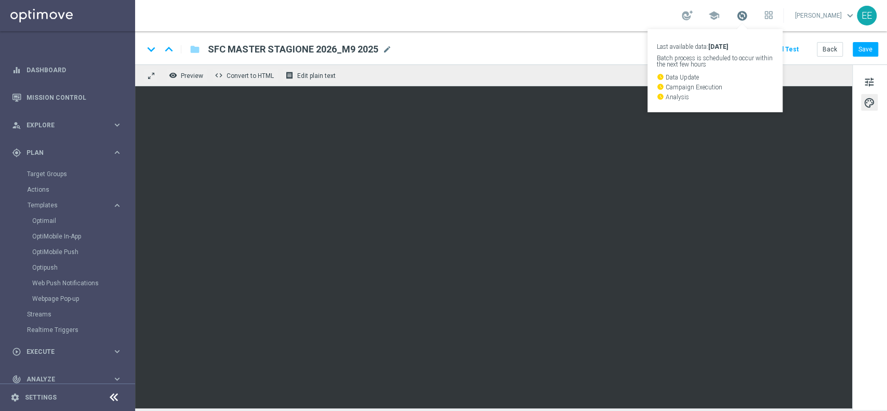
click at [748, 17] on span at bounding box center [741, 15] width 11 height 11
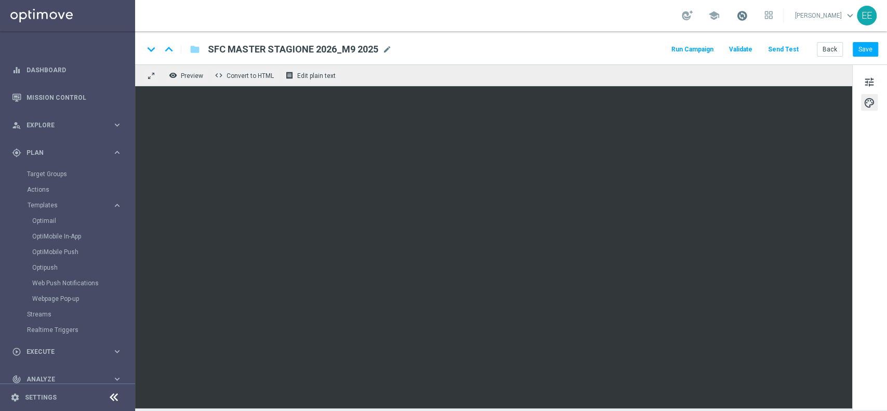
click at [747, 16] on span at bounding box center [741, 15] width 11 height 11
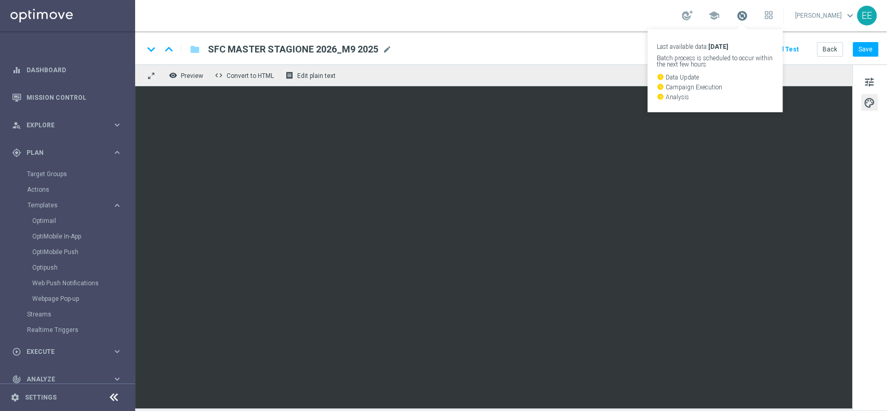
click at [747, 16] on span at bounding box center [741, 15] width 11 height 11
